Goal: Task Accomplishment & Management: Complete application form

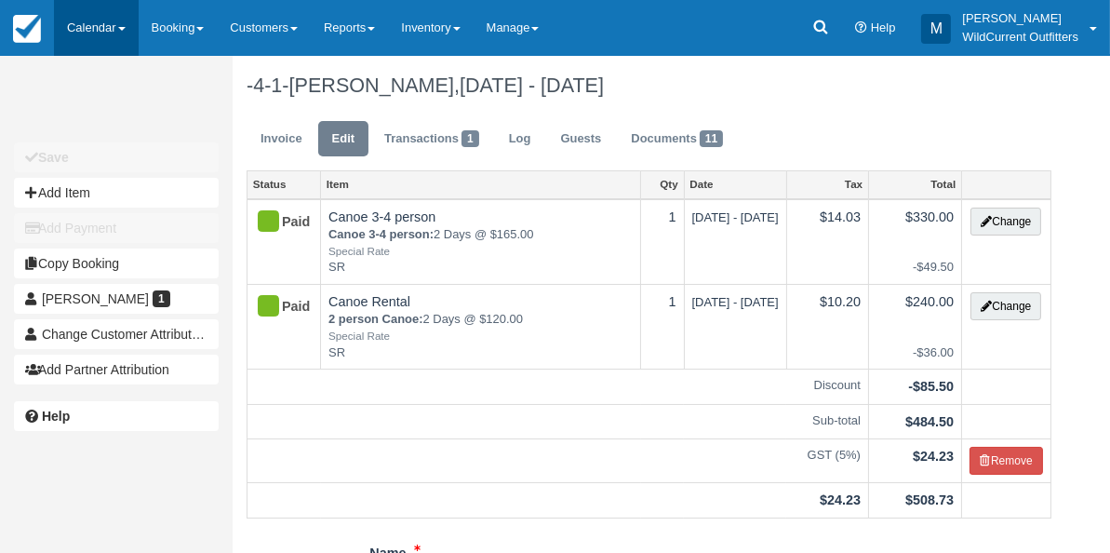
click at [91, 19] on link "Calendar" at bounding box center [96, 28] width 85 height 56
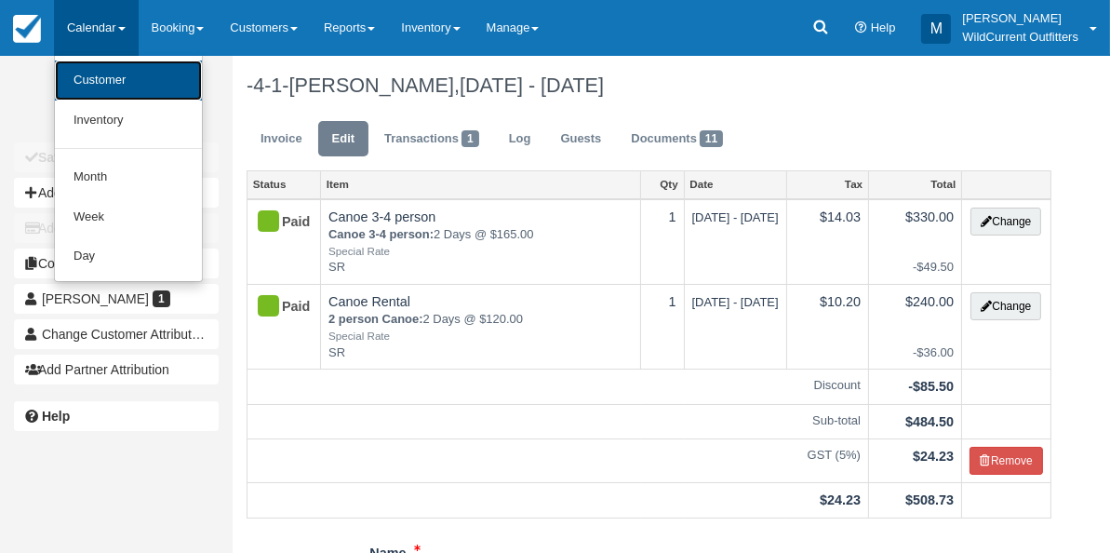
click at [95, 73] on link "Customer" at bounding box center [128, 80] width 147 height 40
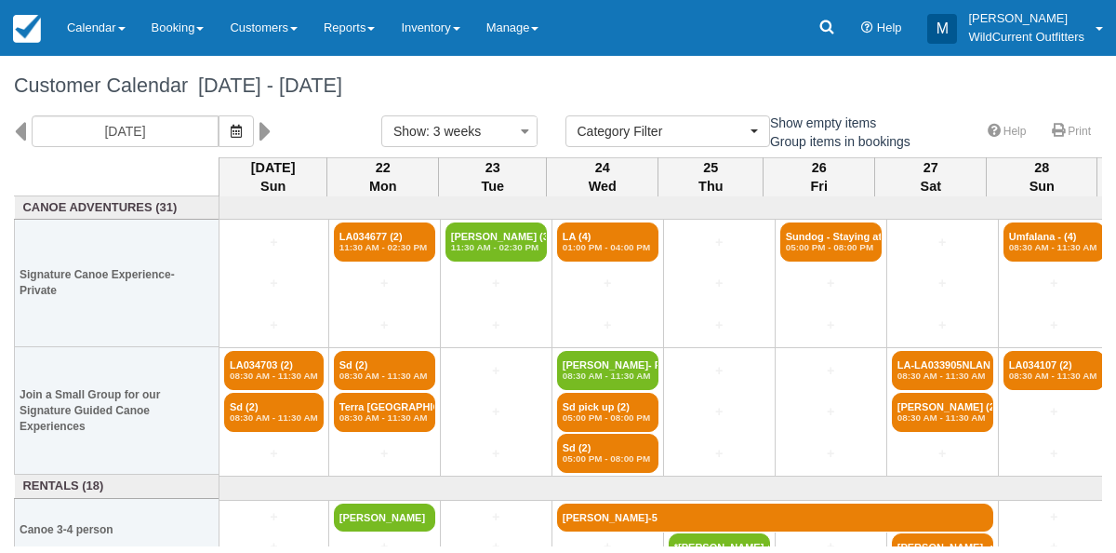
select select
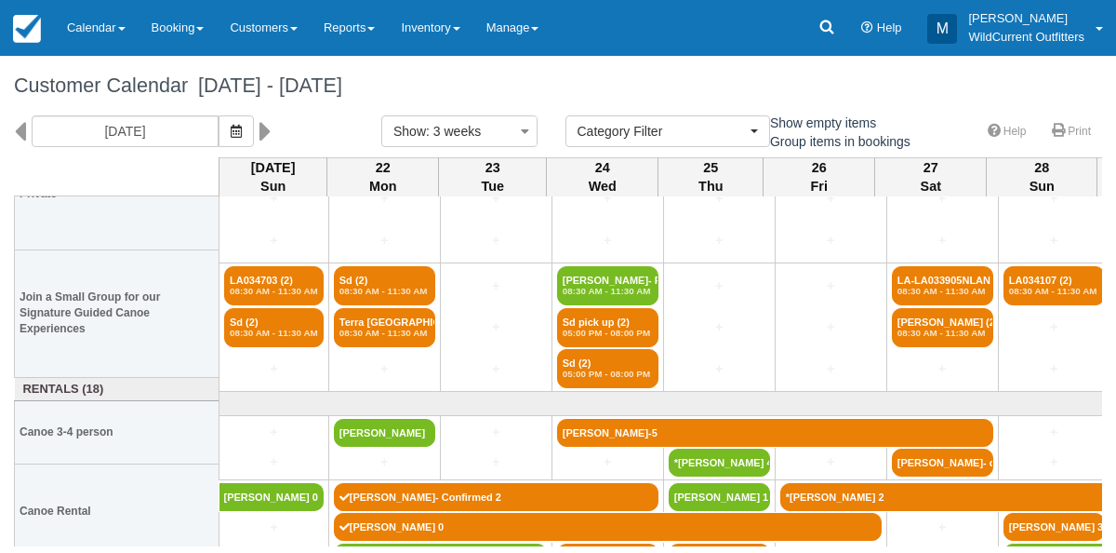
scroll to position [109, 0]
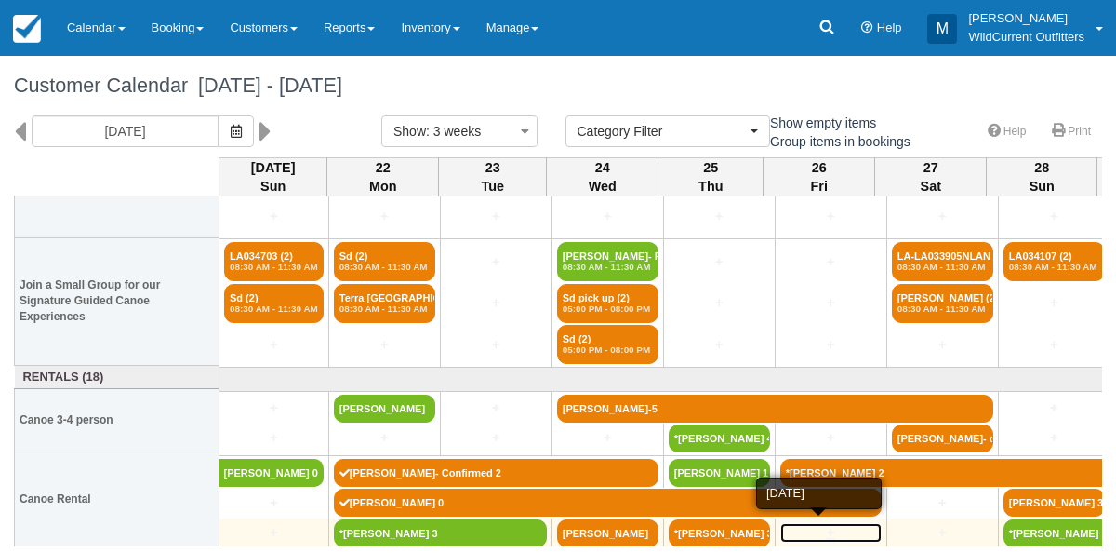
click at [820, 534] on link "+" at bounding box center [830, 533] width 101 height 20
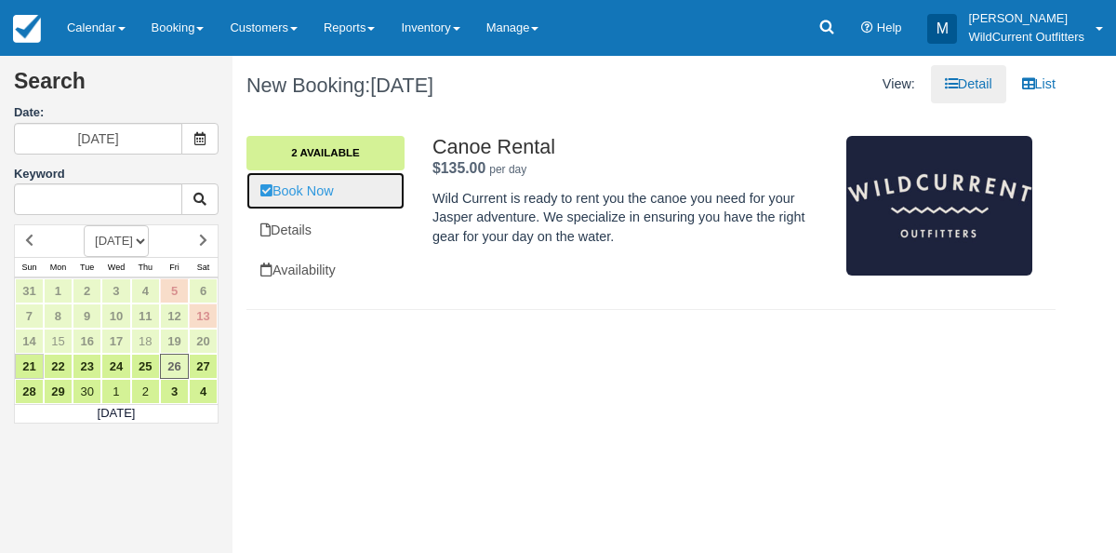
click at [307, 199] on link "Book Now" at bounding box center [326, 191] width 158 height 38
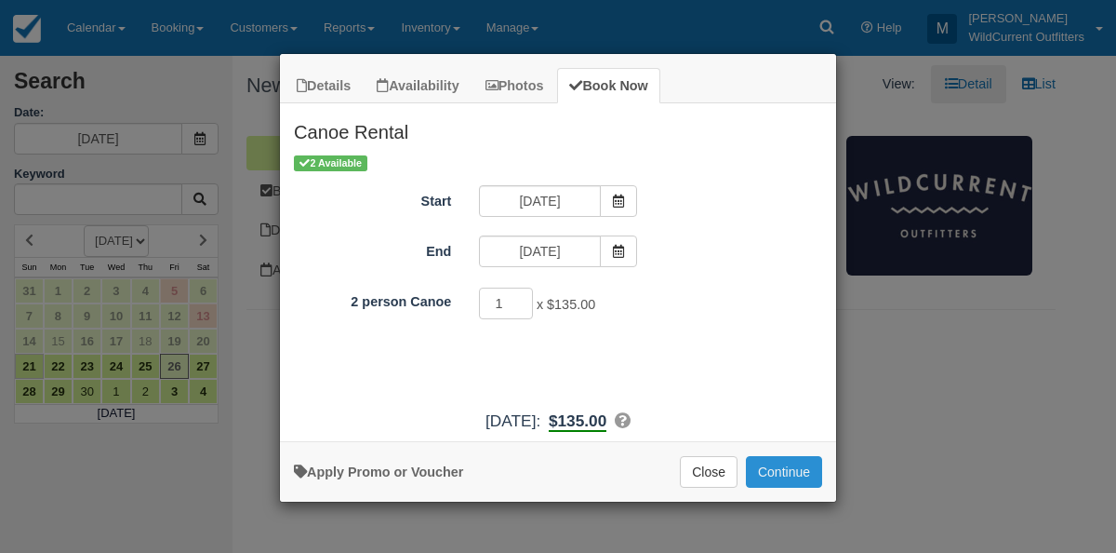
click at [773, 468] on button "Continue" at bounding box center [784, 472] width 76 height 32
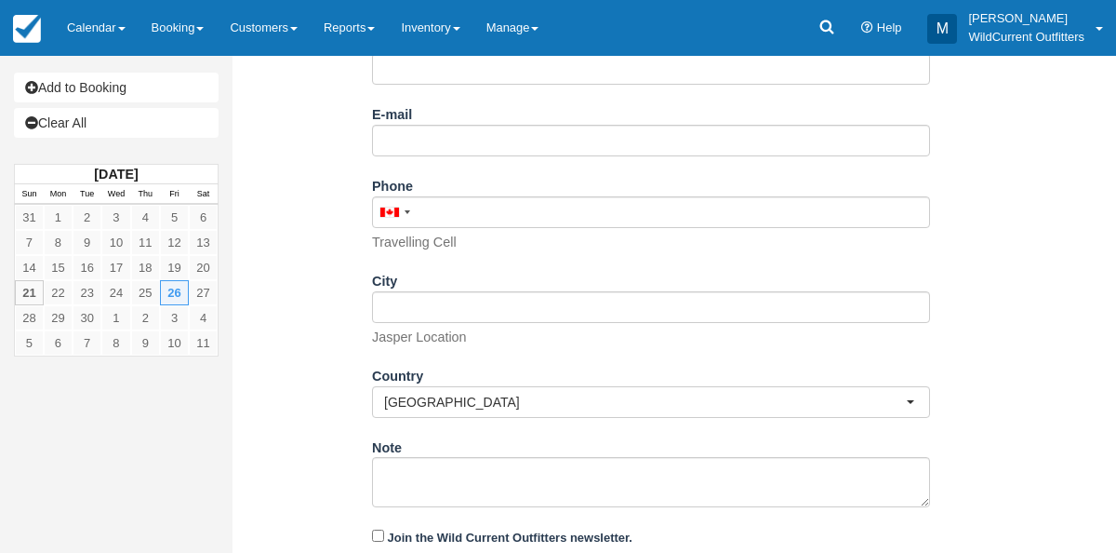
scroll to position [395, 0]
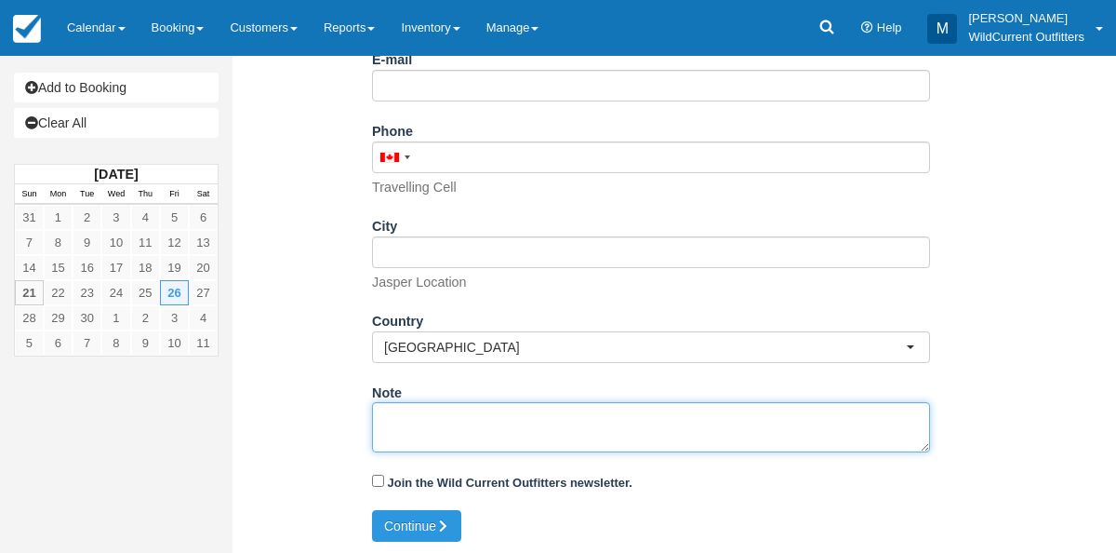
click at [477, 427] on textarea "Note" at bounding box center [651, 427] width 558 height 50
paste textarea "Name: Lynne Kellett Email: lynne.kellett@gmail.com Which day do you arrive in J…"
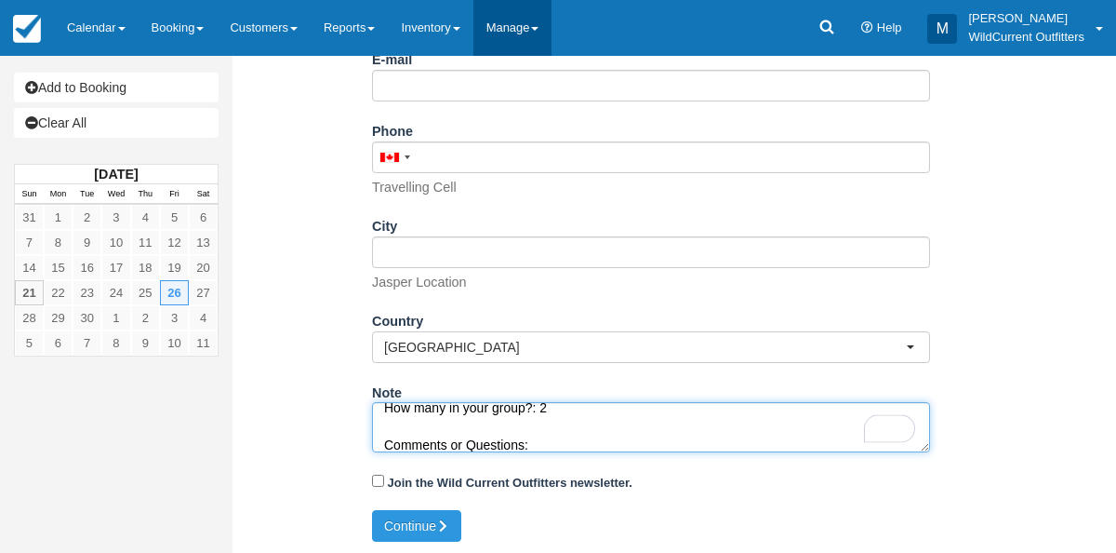
scroll to position [196, 0]
type textarea "Name: Lynne Kellett Email: lynne.kellett@gmail.com Which day do you arrive in J…"
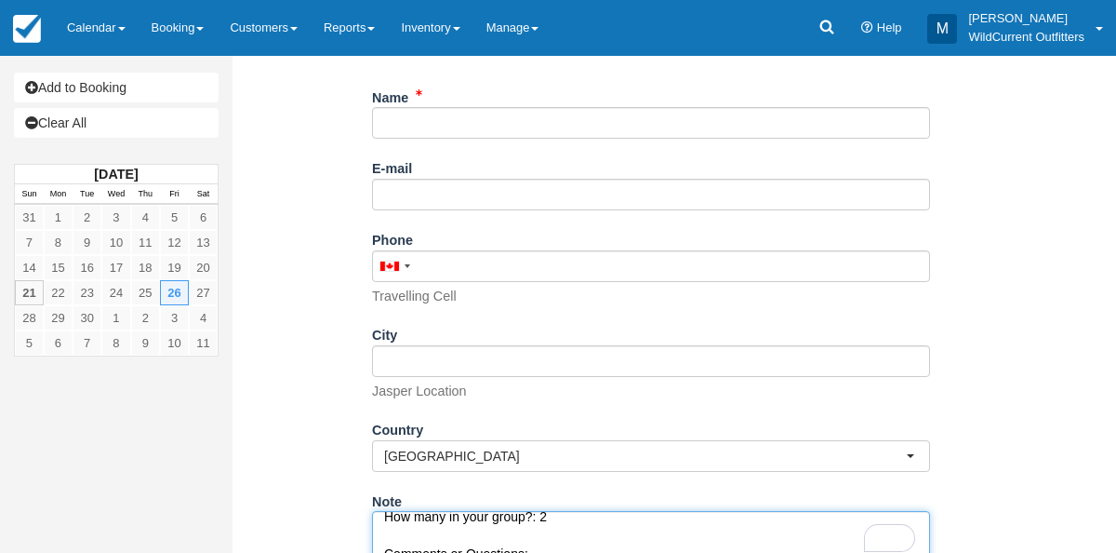
scroll to position [270, 0]
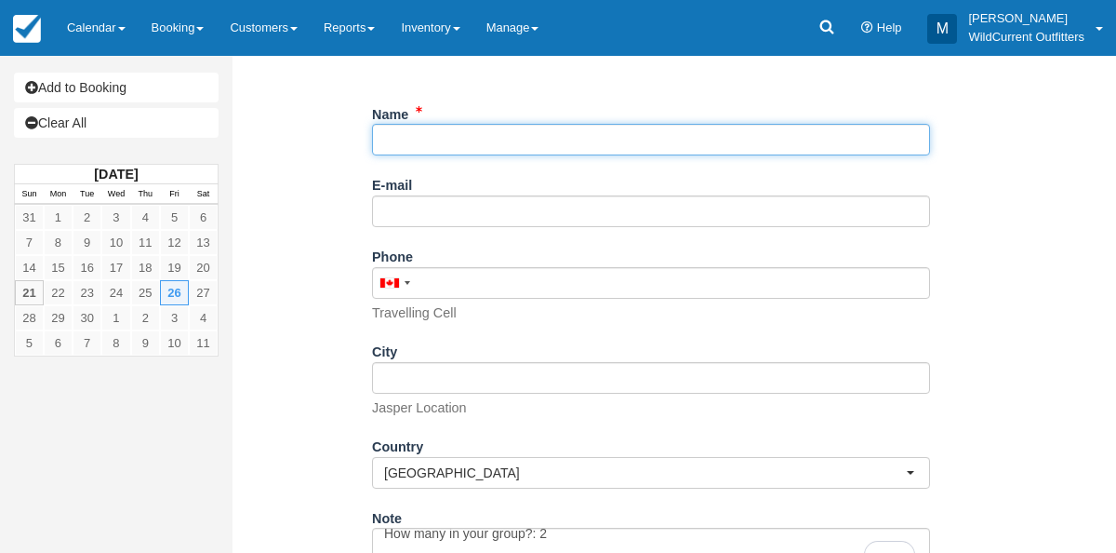
click at [450, 146] on input "Name" at bounding box center [651, 140] width 558 height 32
paste input "[PERSON_NAME]"
type input "[PERSON_NAME]"
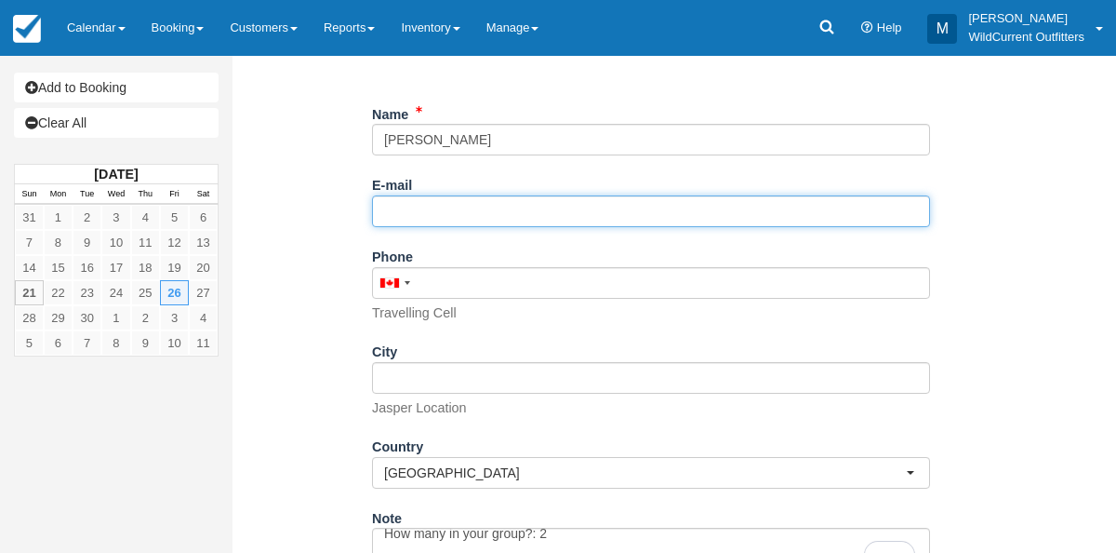
click at [502, 217] on input "E-mail" at bounding box center [651, 211] width 558 height 32
paste input "[PERSON_NAME][EMAIL_ADDRESS][PERSON_NAME][DOMAIN_NAME]"
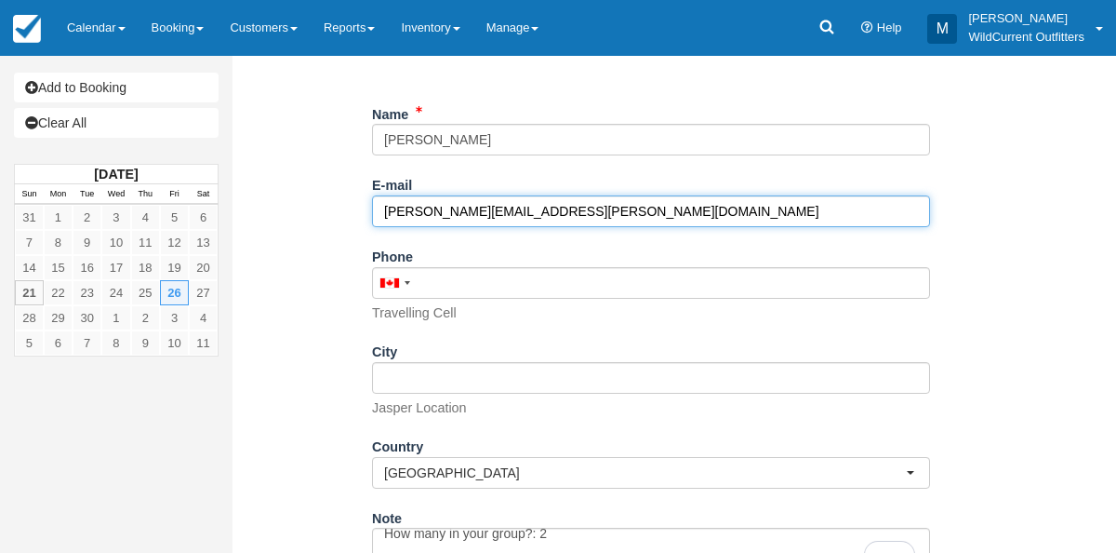
scroll to position [395, 0]
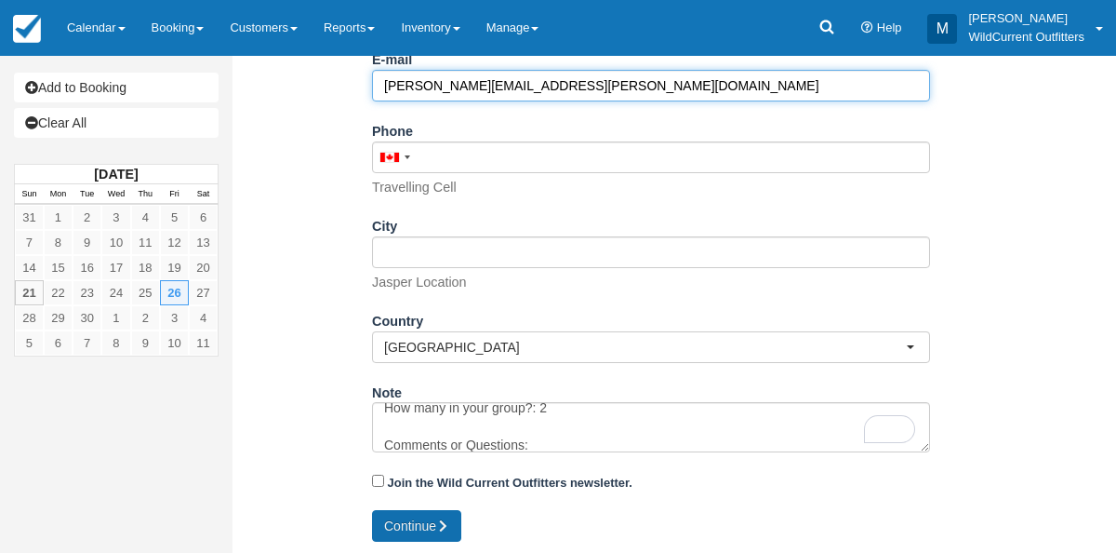
type input "[PERSON_NAME][EMAIL_ADDRESS][PERSON_NAME][DOMAIN_NAME]"
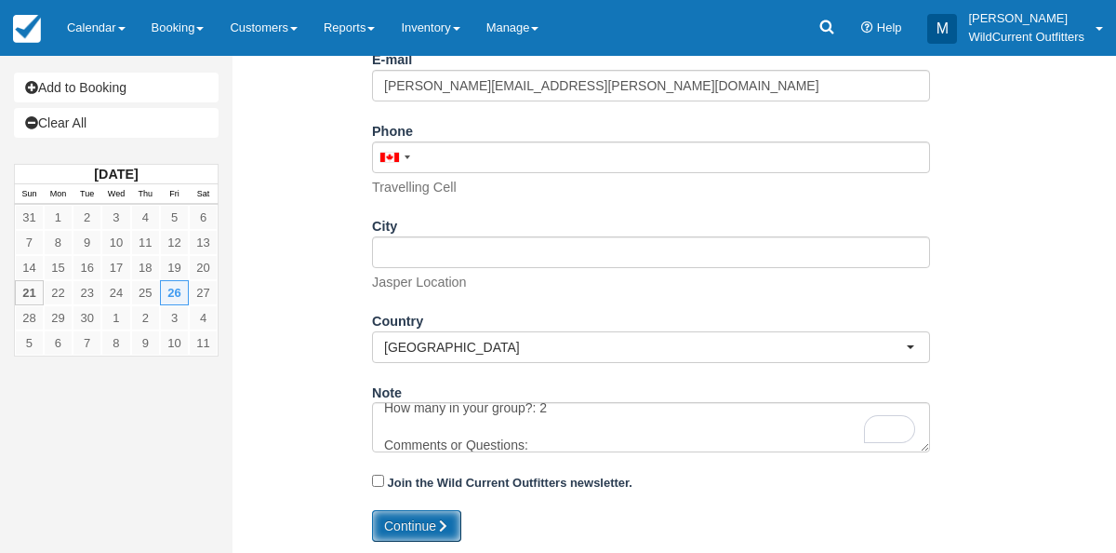
click at [402, 523] on button "Continue" at bounding box center [416, 526] width 89 height 32
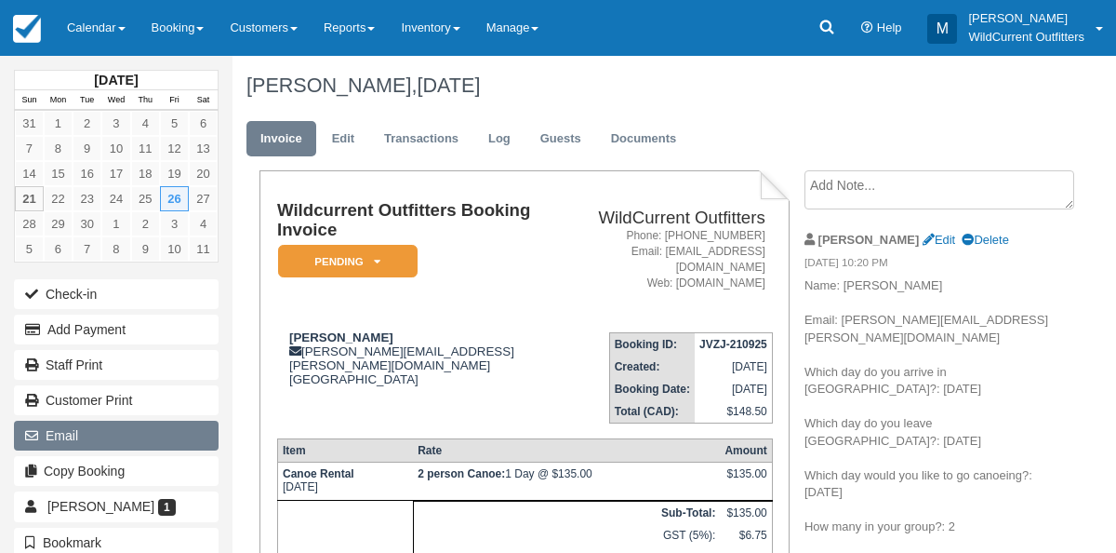
click at [76, 432] on button "Email" at bounding box center [116, 435] width 205 height 30
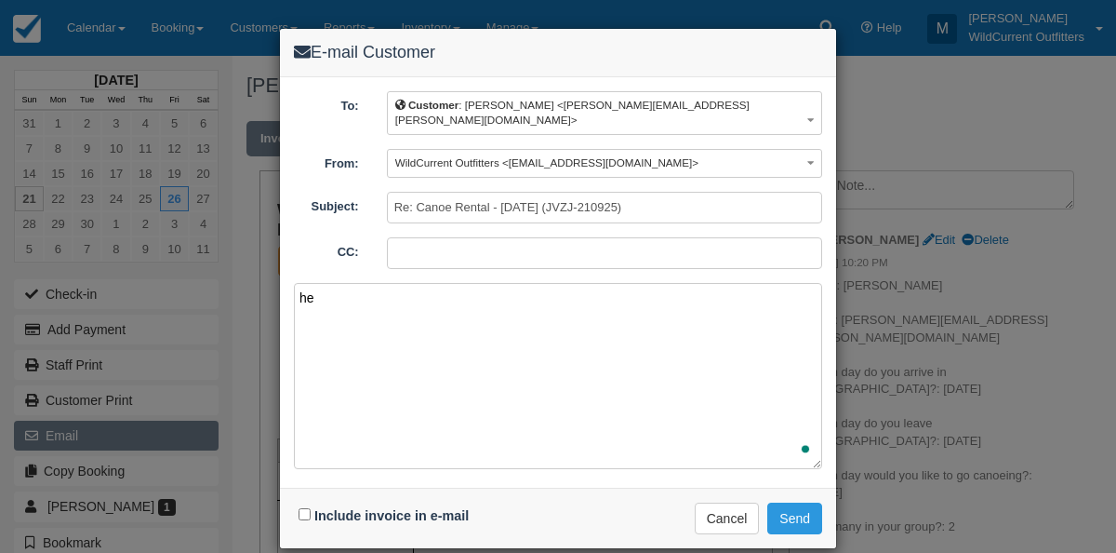
type textarea "h"
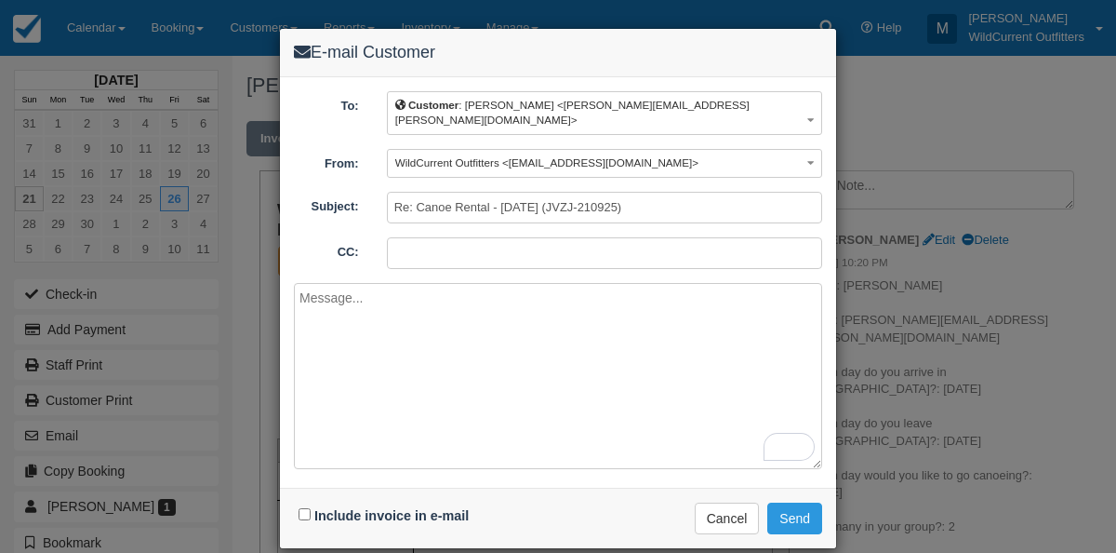
paste textarea "Thank you for your inquiry. Please find the waiver attached. Kindly sign and re…"
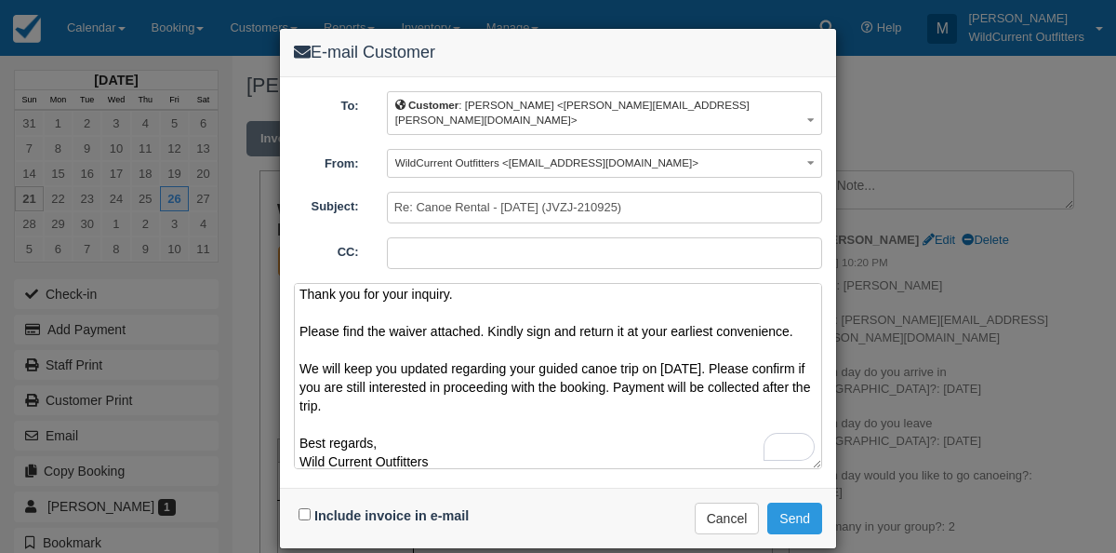
scroll to position [4, 0]
drag, startPoint x: 783, startPoint y: 344, endPoint x: 688, endPoint y: 332, distance: 95.7
click at [688, 332] on textarea "Thank you for your inquiry. Please find the waiver attached. Kindly sign and re…" at bounding box center [558, 376] width 528 height 186
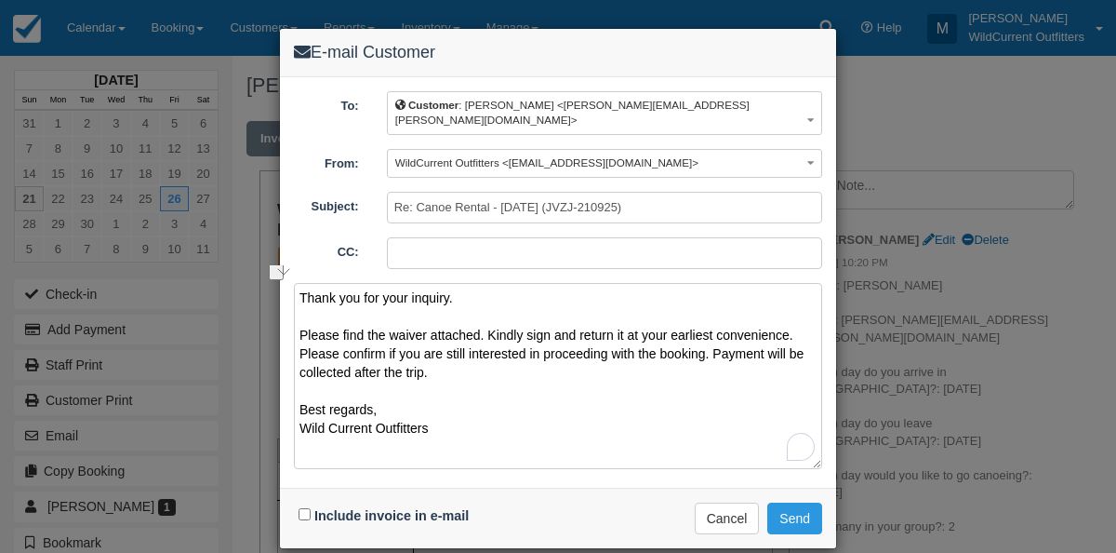
scroll to position [0, 0]
type textarea "Thank you for your inquiry. Please find the waiver attached. Kindly sign and re…"
click at [300, 508] on input "Include invoice in e-mail" at bounding box center [305, 514] width 12 height 12
checkbox input "true"
click at [800, 502] on button "Send" at bounding box center [794, 518] width 55 height 32
